Goal: Task Accomplishment & Management: Manage account settings

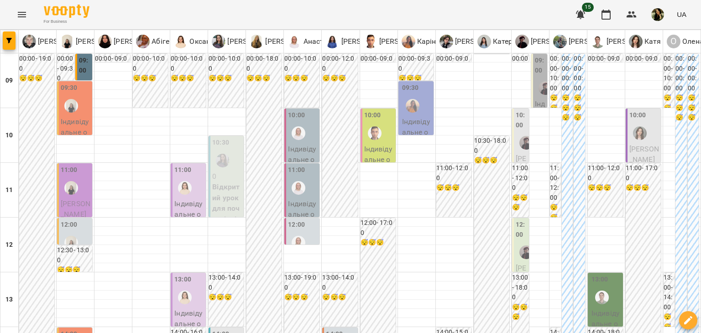
scroll to position [474, 0]
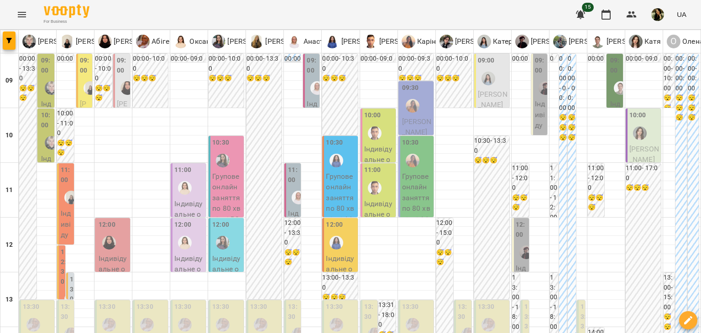
click at [484, 97] on span "Ілля Павленко" at bounding box center [493, 100] width 30 height 20
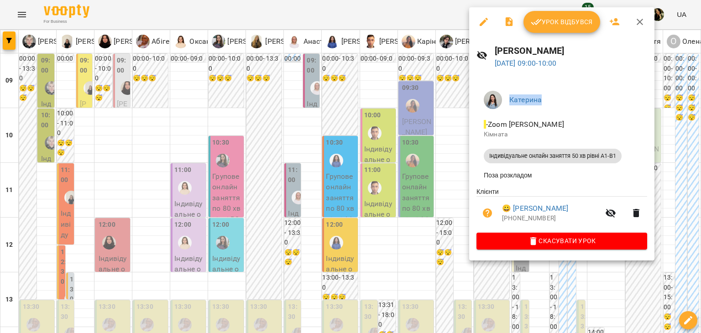
click at [484, 97] on div "Катерина - Zoom Катерина Кімната Індивідуальне онлайн заняття 50 хв рівні А1-В1…" at bounding box center [561, 168] width 185 height 184
click at [442, 160] on div at bounding box center [350, 166] width 701 height 333
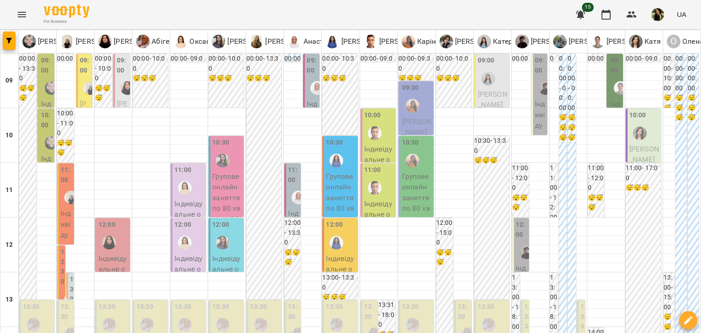
scroll to position [0, 0]
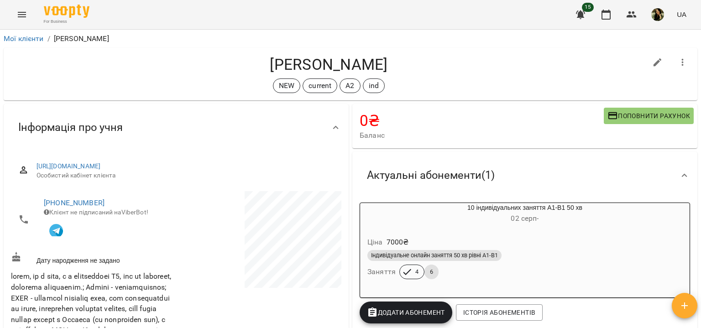
scroll to position [497, 0]
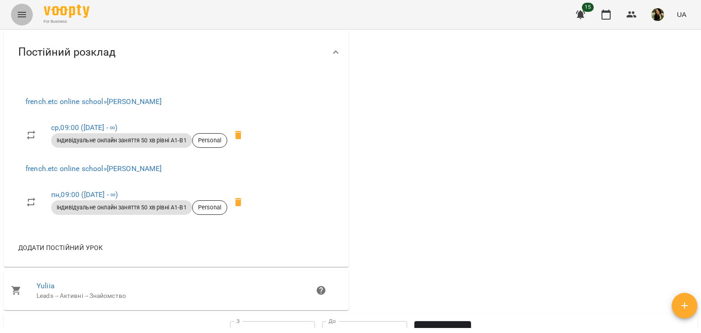
click at [17, 15] on icon "Menu" at bounding box center [21, 14] width 11 height 11
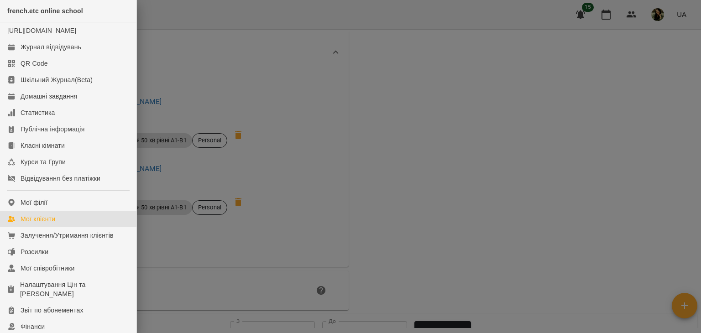
click at [51, 223] on div "Мої клієнти" at bounding box center [38, 218] width 35 height 9
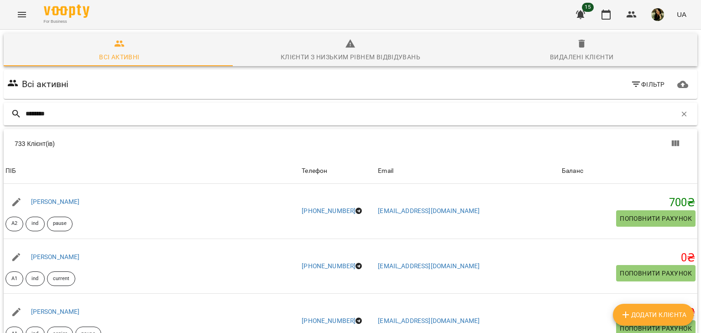
type input "*******"
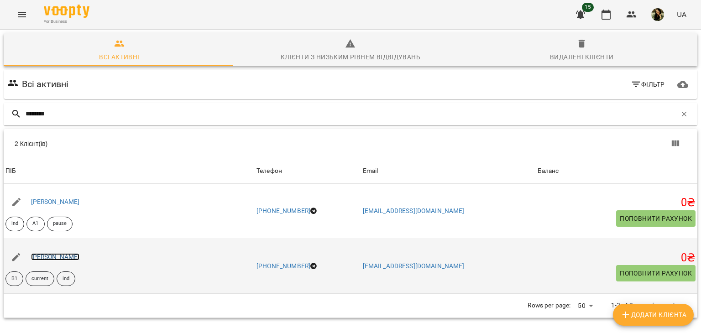
click at [71, 256] on link "[PERSON_NAME]" at bounding box center [55, 256] width 49 height 7
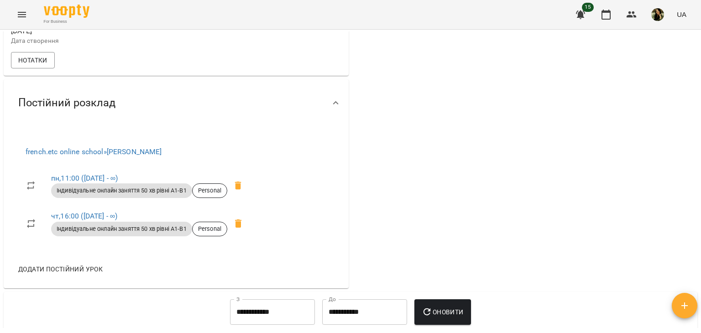
scroll to position [355, 0]
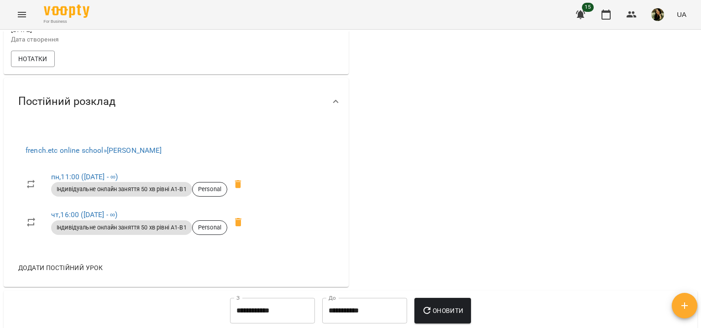
click at [494, 92] on div "0 ₴ Баланс Поповнити рахунок Актуальні абонементи ( 1 ) 5 індивідуальних занятт…" at bounding box center [524, 18] width 348 height 542
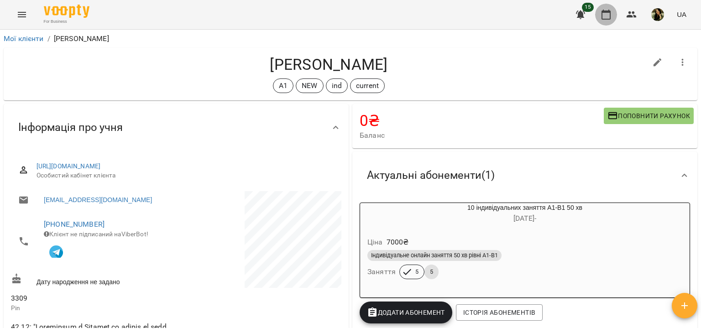
click at [604, 17] on icon "button" at bounding box center [605, 14] width 11 height 11
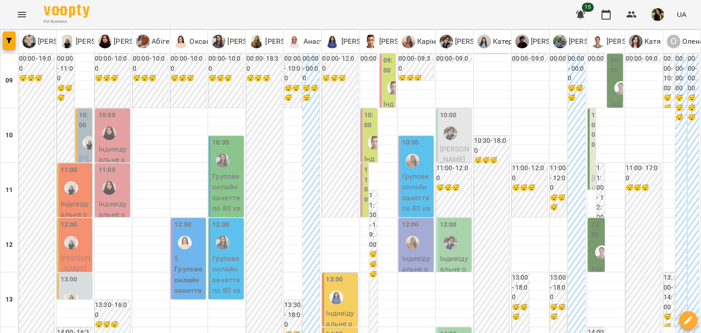
click at [84, 192] on div "11:00" at bounding box center [76, 181] width 30 height 33
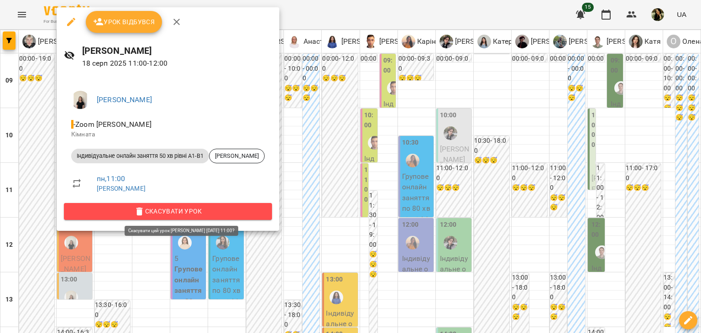
click at [115, 210] on span "Скасувати Урок" at bounding box center [167, 211] width 193 height 11
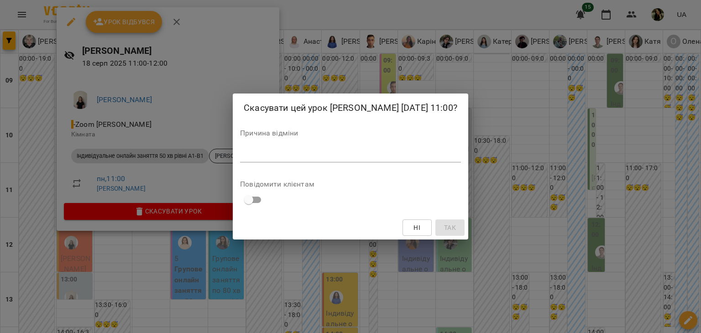
click at [279, 156] on textarea at bounding box center [350, 155] width 221 height 9
type textarea "**********"
click at [447, 231] on span "Так" at bounding box center [450, 227] width 12 height 11
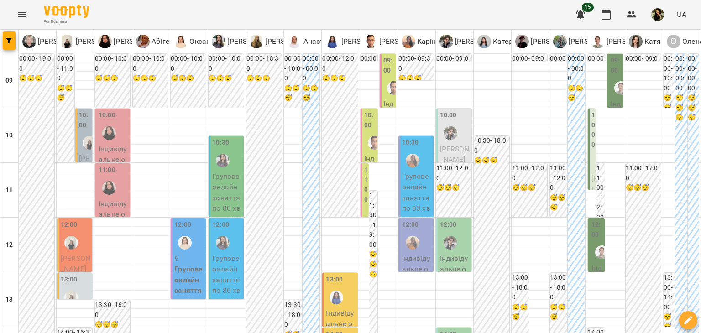
click at [84, 157] on span "[PERSON_NAME]" at bounding box center [84, 185] width 11 height 62
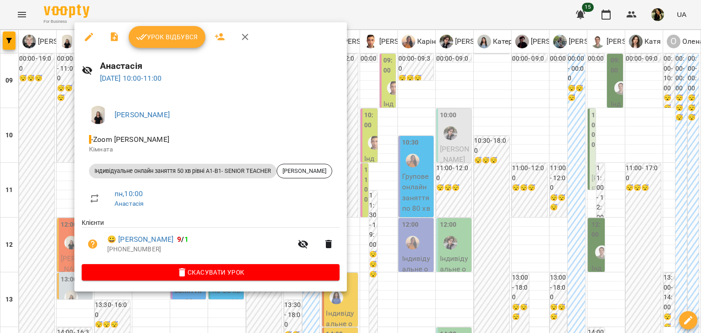
click at [61, 226] on div at bounding box center [350, 166] width 701 height 333
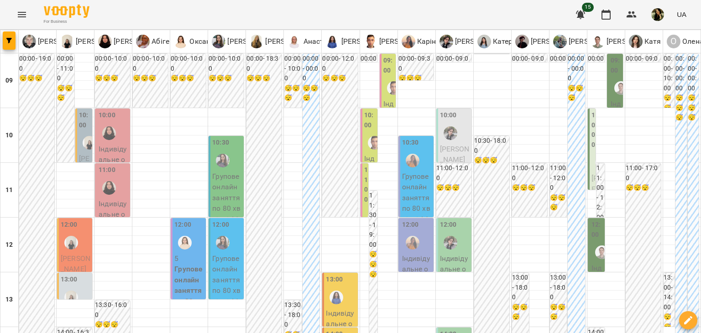
click at [61, 226] on label "12:00" at bounding box center [69, 225] width 17 height 10
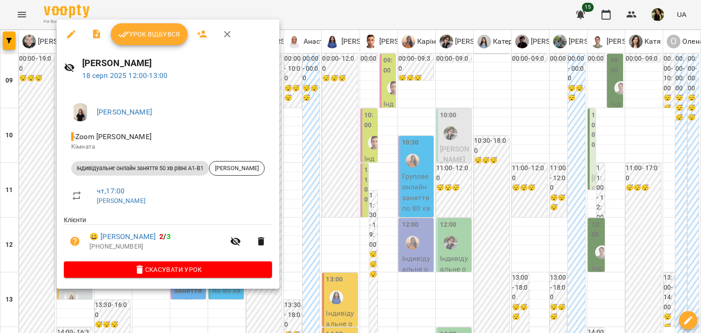
click at [15, 203] on div at bounding box center [350, 166] width 701 height 333
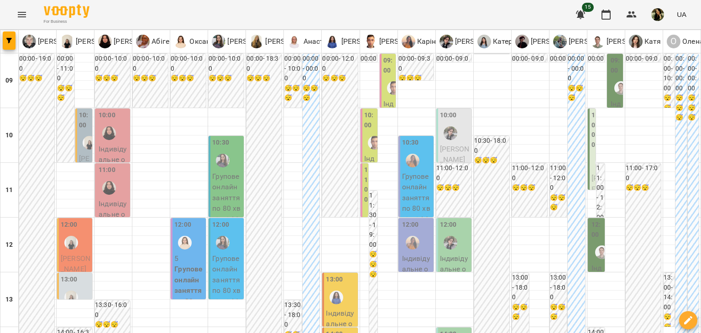
scroll to position [400, 0]
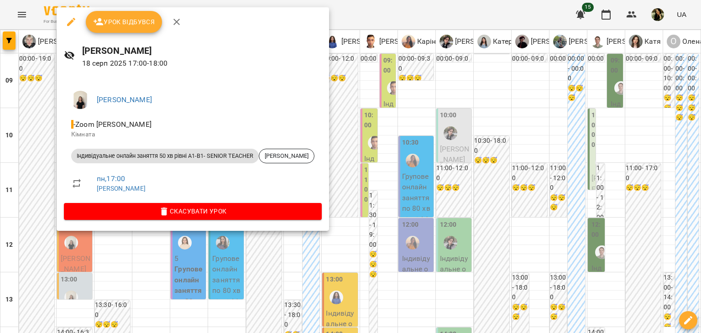
click at [31, 131] on div at bounding box center [350, 166] width 701 height 333
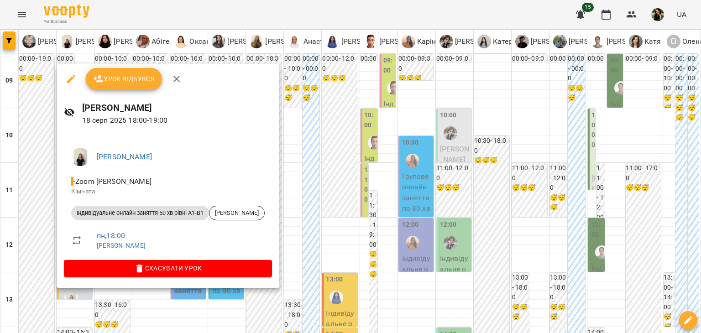
click at [31, 148] on div at bounding box center [350, 166] width 701 height 333
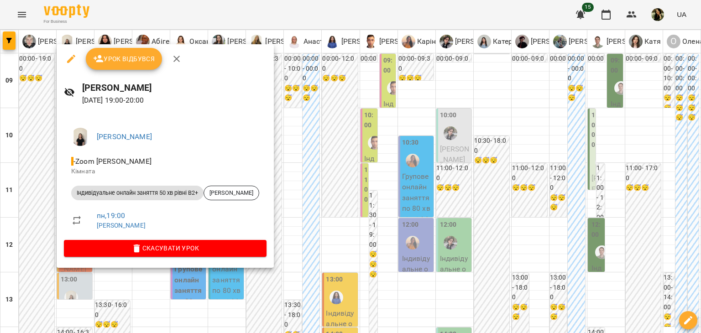
click at [31, 134] on div at bounding box center [350, 166] width 701 height 333
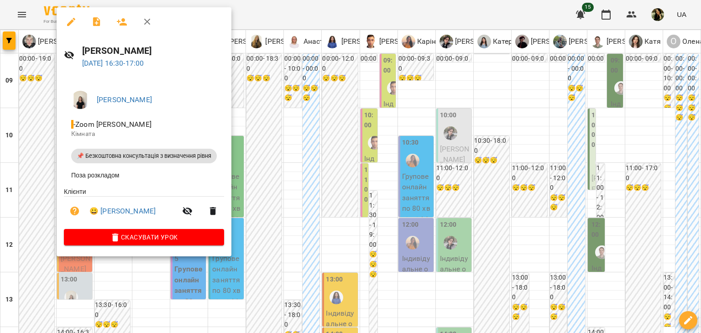
click at [11, 128] on div at bounding box center [350, 166] width 701 height 333
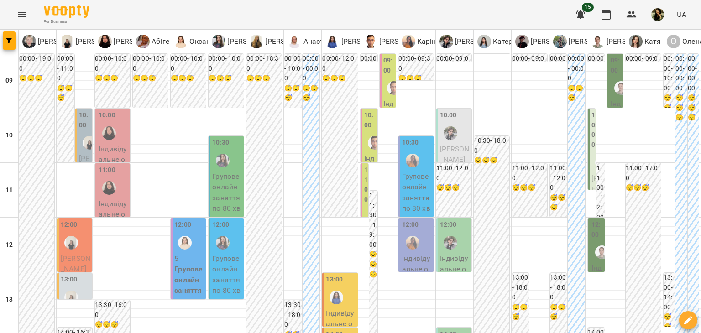
scroll to position [0, 0]
click at [83, 156] on span "[PERSON_NAME]" at bounding box center [84, 185] width 11 height 62
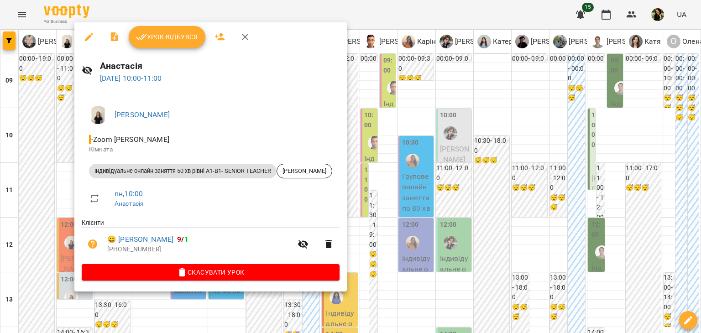
click at [45, 157] on div at bounding box center [350, 166] width 701 height 333
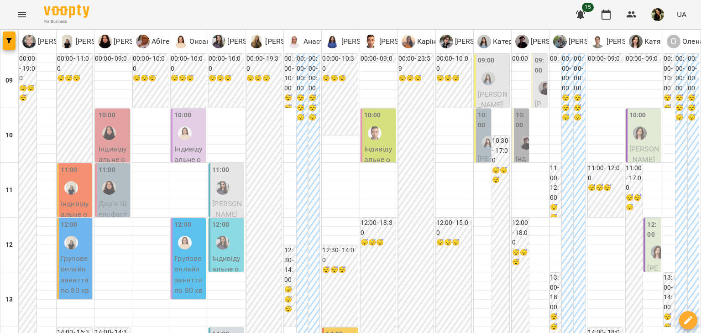
click at [499, 96] on span "[PERSON_NAME]" at bounding box center [493, 100] width 30 height 20
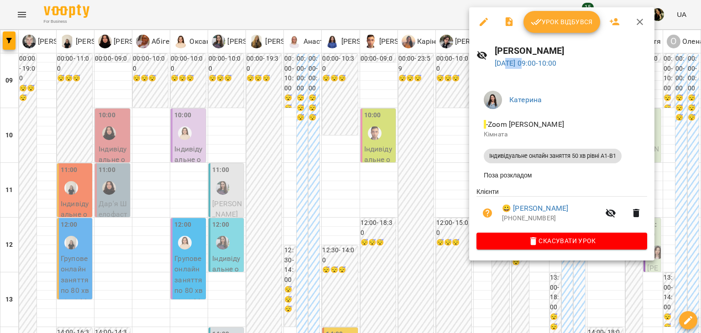
click at [499, 96] on div "Урок відбувся Анастасія Петрович 20 серп 2025 09:00 - 10:00 Катерина - Zoom Кат…" at bounding box center [561, 133] width 185 height 253
click at [437, 128] on div at bounding box center [350, 166] width 701 height 333
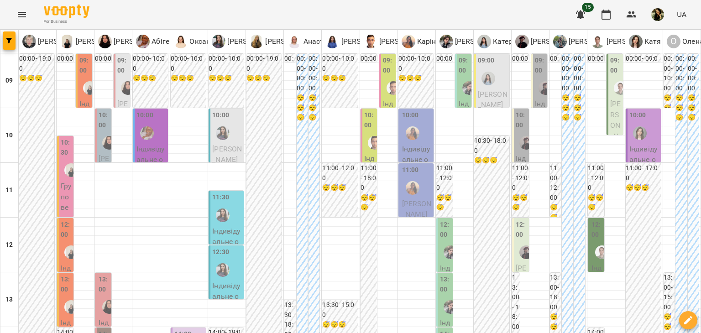
click at [615, 117] on div "09:00 Лейла Король Індивідуальне онлайн заняття 80 хв рівні А1-В1" at bounding box center [614, 217] width 16 height 326
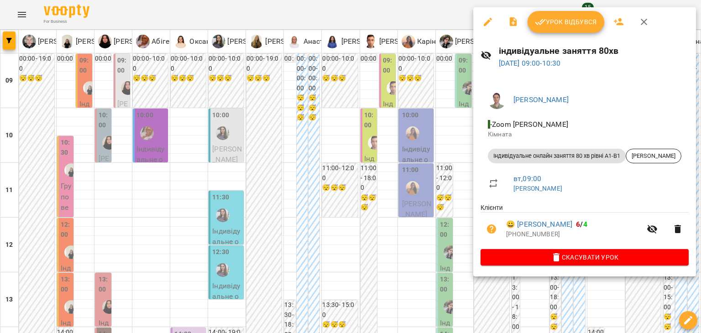
click at [412, 246] on div at bounding box center [350, 166] width 701 height 333
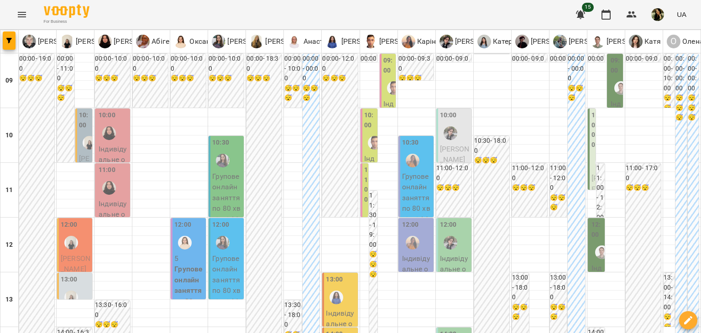
scroll to position [320, 0]
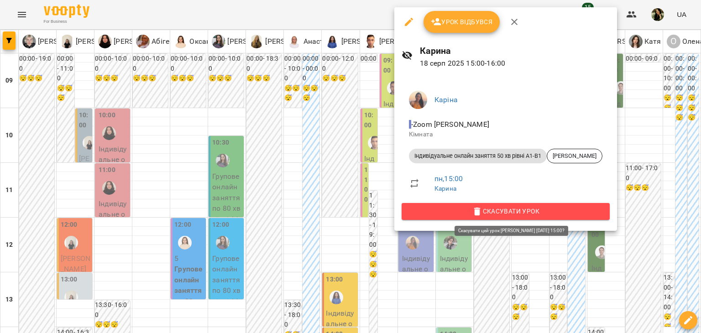
click at [473, 208] on span "Скасувати Урок" at bounding box center [505, 211] width 193 height 11
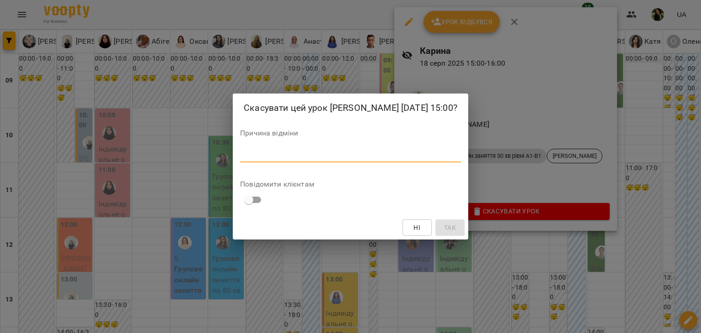
click at [281, 151] on textarea at bounding box center [350, 155] width 221 height 9
type textarea "**********"
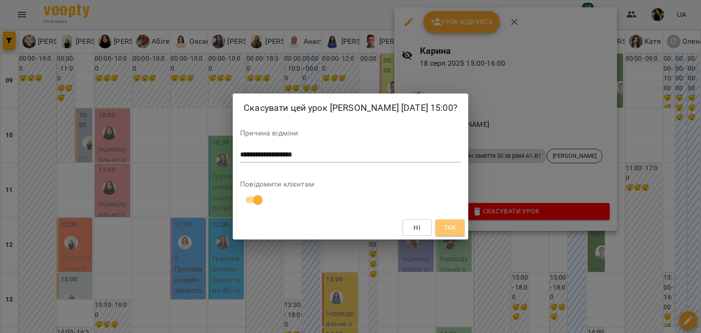
click at [451, 232] on span "Так" at bounding box center [450, 227] width 12 height 11
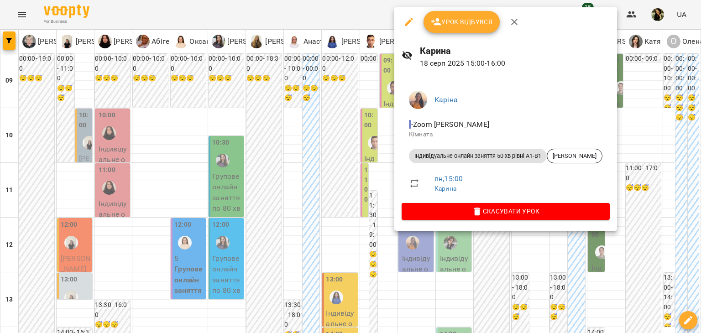
click at [385, 166] on div at bounding box center [350, 166] width 701 height 333
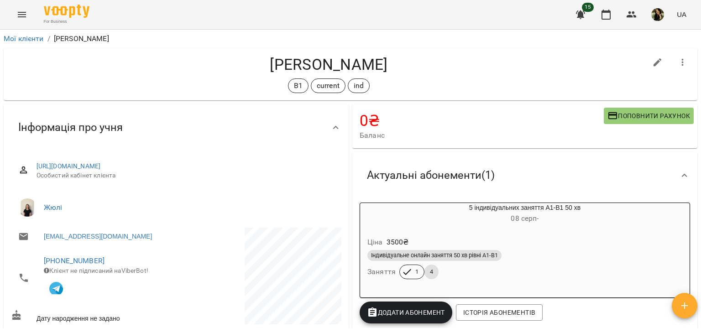
scroll to position [355, 0]
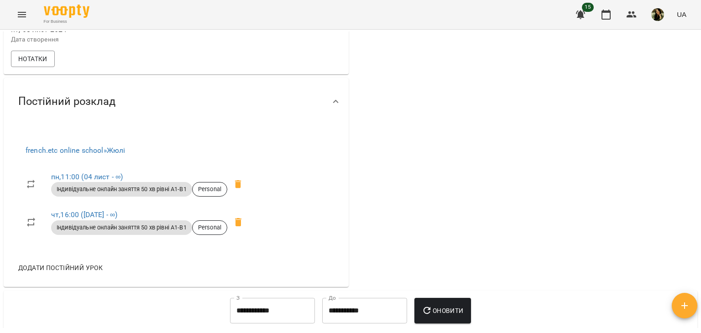
drag, startPoint x: 13, startPoint y: 11, endPoint x: 19, endPoint y: 17, distance: 8.4
click at [19, 17] on button "Menu" at bounding box center [22, 15] width 22 height 22
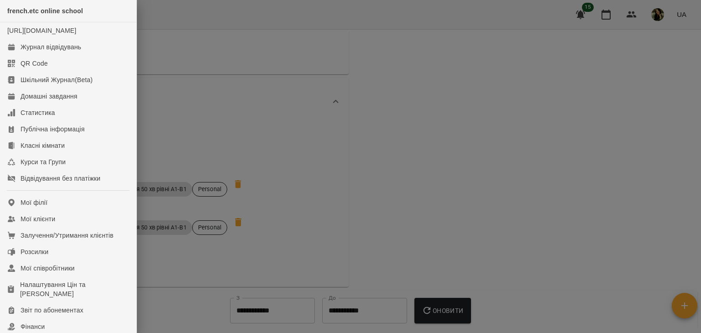
click at [19, 17] on div "french.etc online school" at bounding box center [68, 11] width 136 height 22
click at [41, 223] on div "Мої клієнти" at bounding box center [38, 218] width 35 height 9
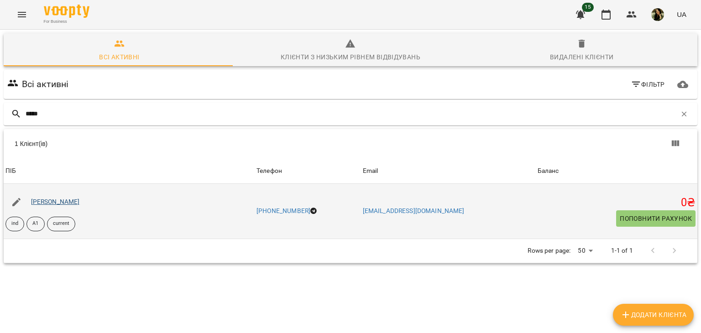
type input "*****"
click at [58, 204] on link "[PERSON_NAME]" at bounding box center [55, 201] width 49 height 7
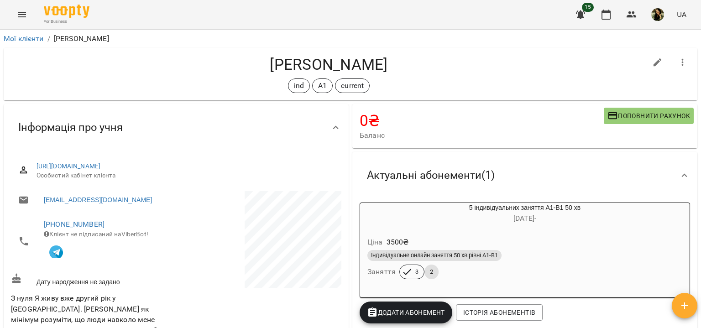
scroll to position [270, 0]
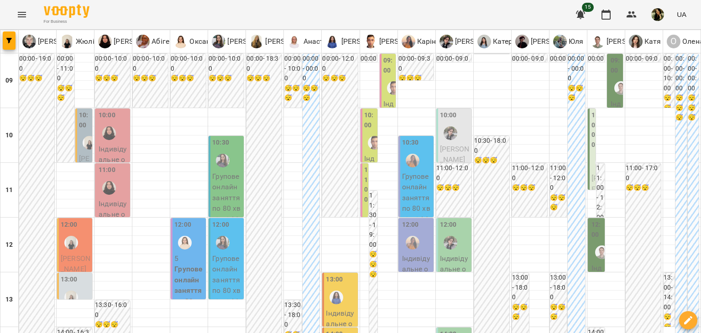
type input "**********"
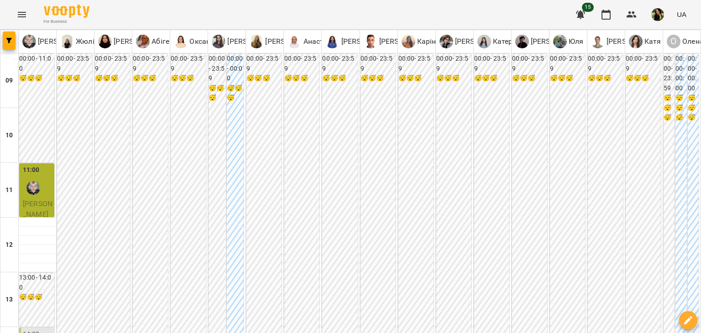
scroll to position [214, 0]
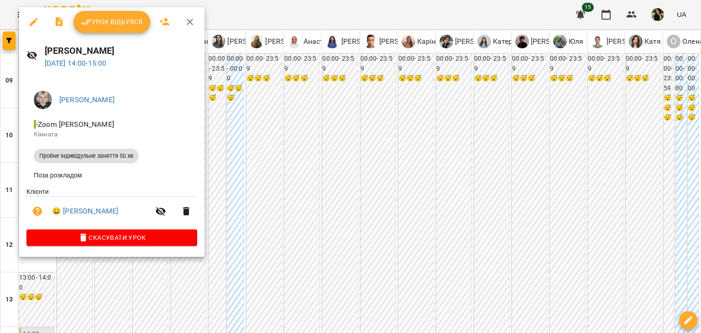
click at [584, 14] on div at bounding box center [350, 166] width 701 height 333
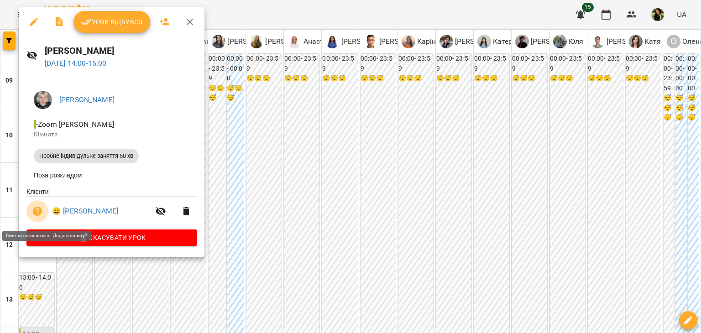
click at [36, 215] on icon "button" at bounding box center [37, 211] width 9 height 9
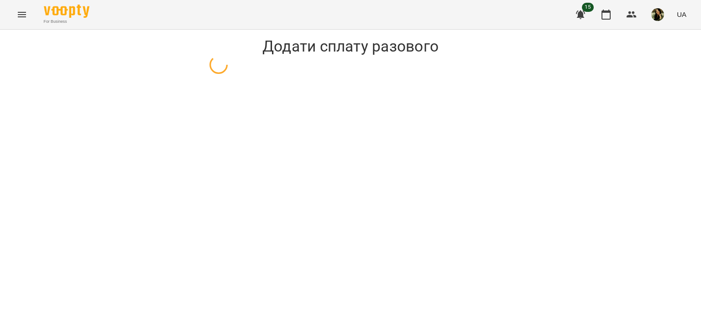
select select "**********"
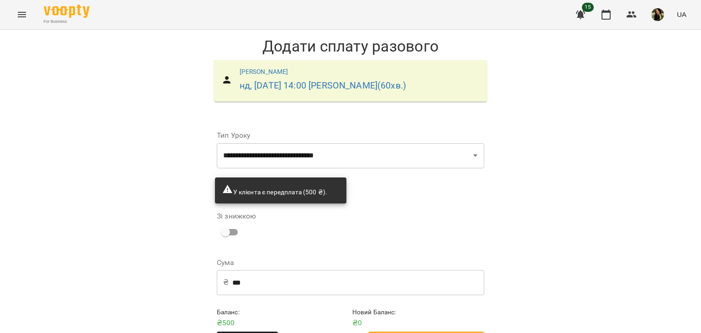
scroll to position [32, 0]
